Goal: Answer question/provide support

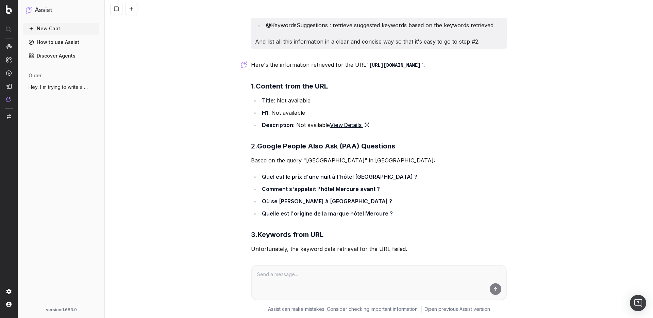
scroll to position [159, 0]
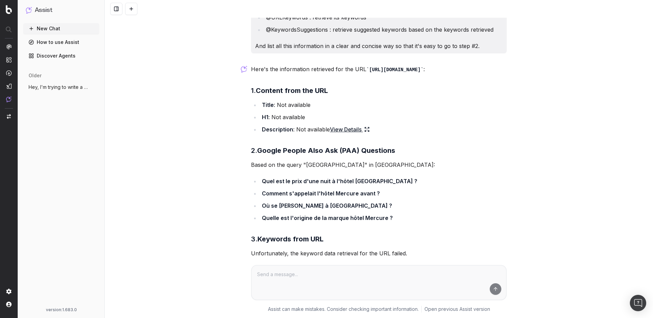
click at [330, 134] on link "View Details" at bounding box center [350, 129] width 40 height 10
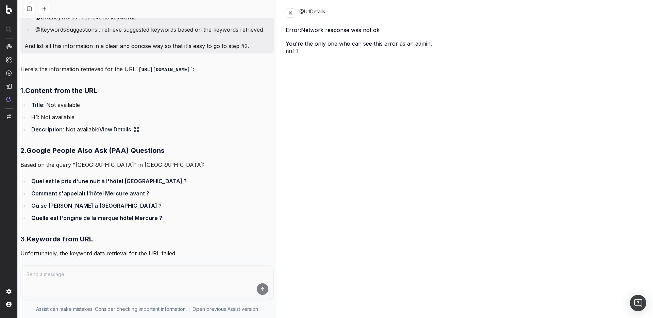
click at [293, 14] on button at bounding box center [291, 13] width 10 height 10
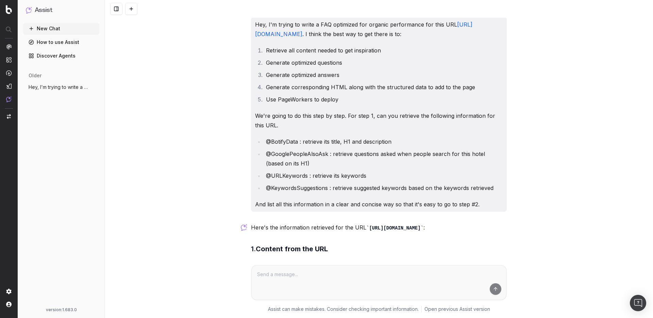
scroll to position [0, 0]
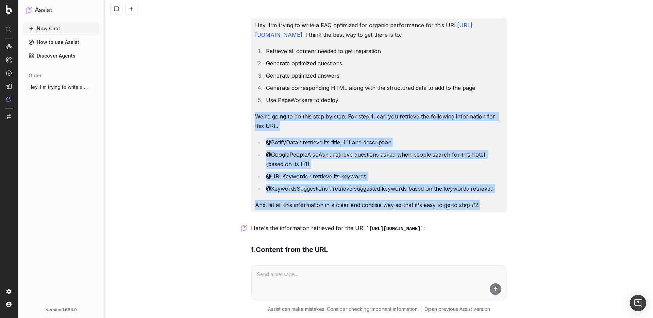
drag, startPoint x: 480, startPoint y: 204, endPoint x: 343, endPoint y: 63, distance: 196.4
click at [362, 86] on div "Hey, I'm trying to write a FAQ optimized for organic performance for this URL […" at bounding box center [379, 115] width 256 height 194
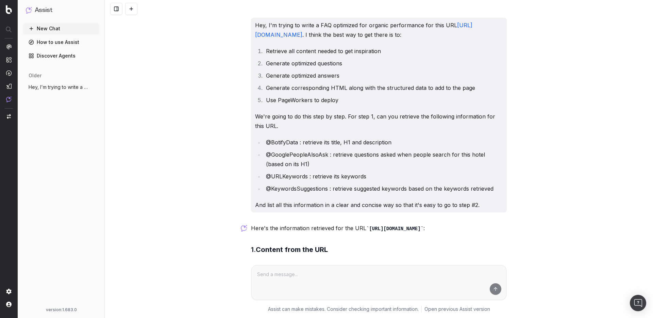
click at [360, 78] on li "Generate optimized answers" at bounding box center [383, 76] width 239 height 10
